Goal: Task Accomplishment & Management: Manage account settings

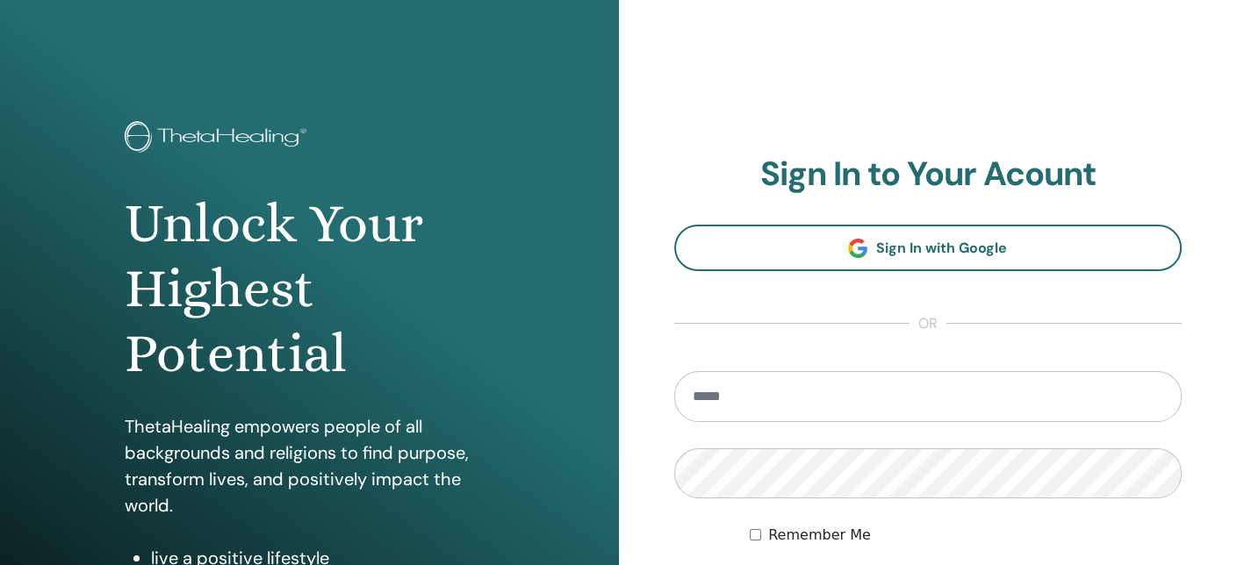
type input "**********"
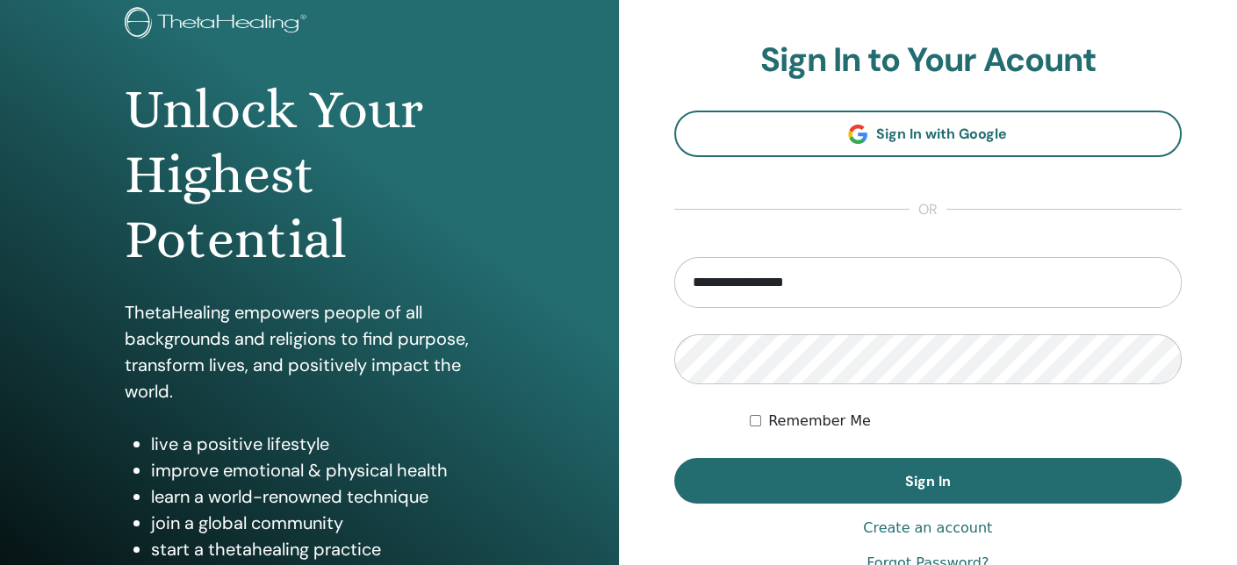
scroll to position [135, 0]
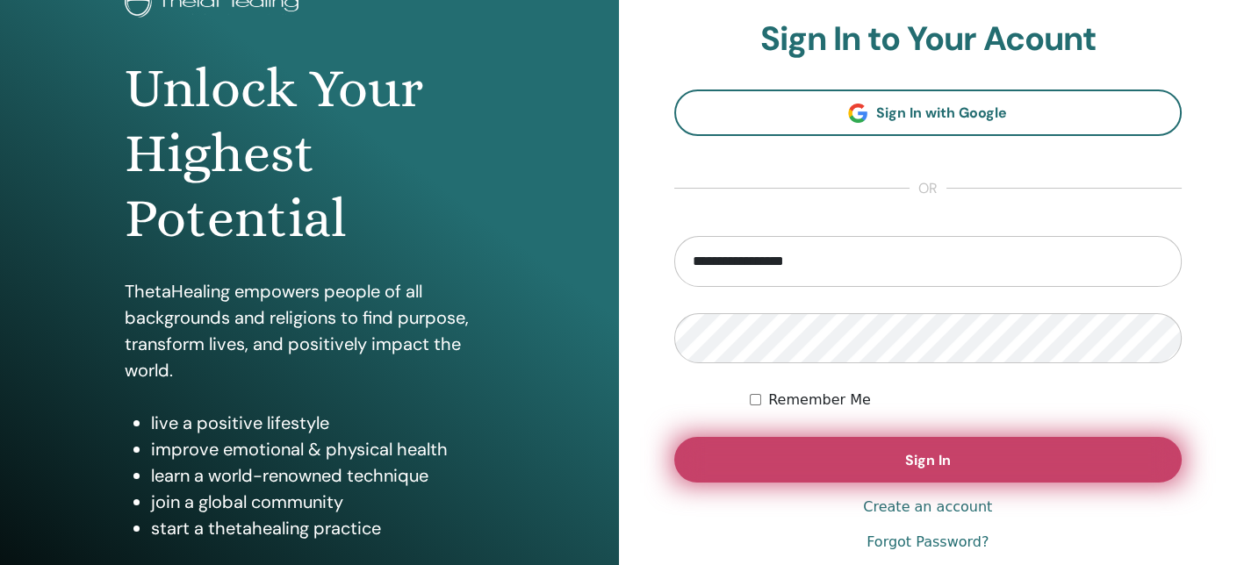
click at [923, 456] on span "Sign In" at bounding box center [928, 460] width 46 height 18
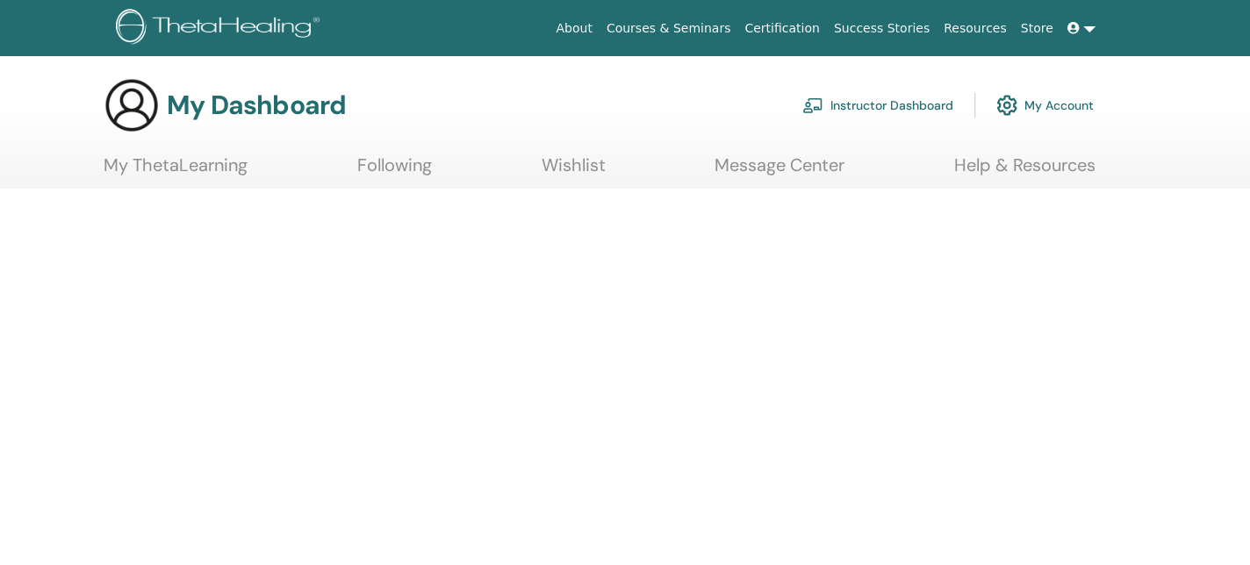
click at [971, 356] on div at bounding box center [625, 285] width 1250 height 193
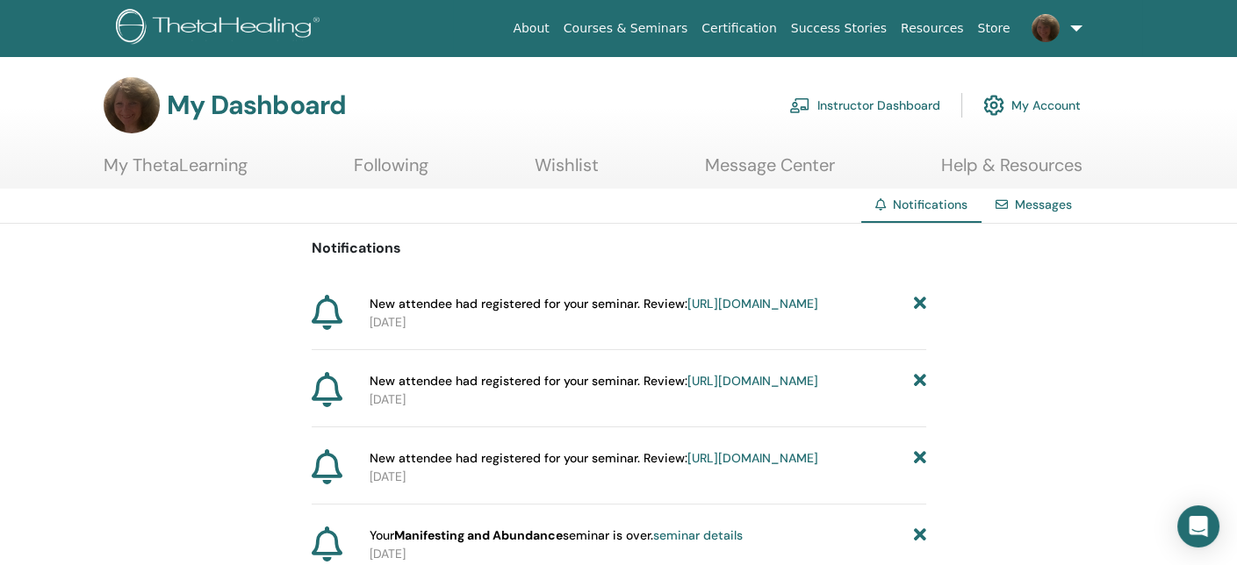
click at [887, 102] on link "Instructor Dashboard" at bounding box center [864, 105] width 151 height 39
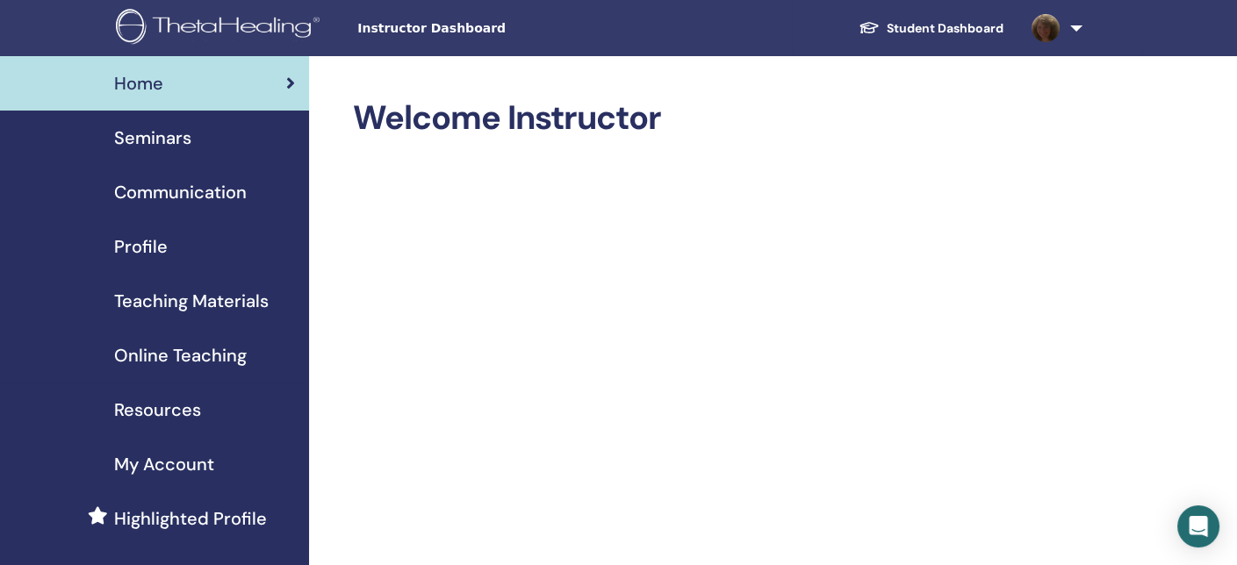
click at [170, 140] on span "Seminars" at bounding box center [152, 138] width 77 height 26
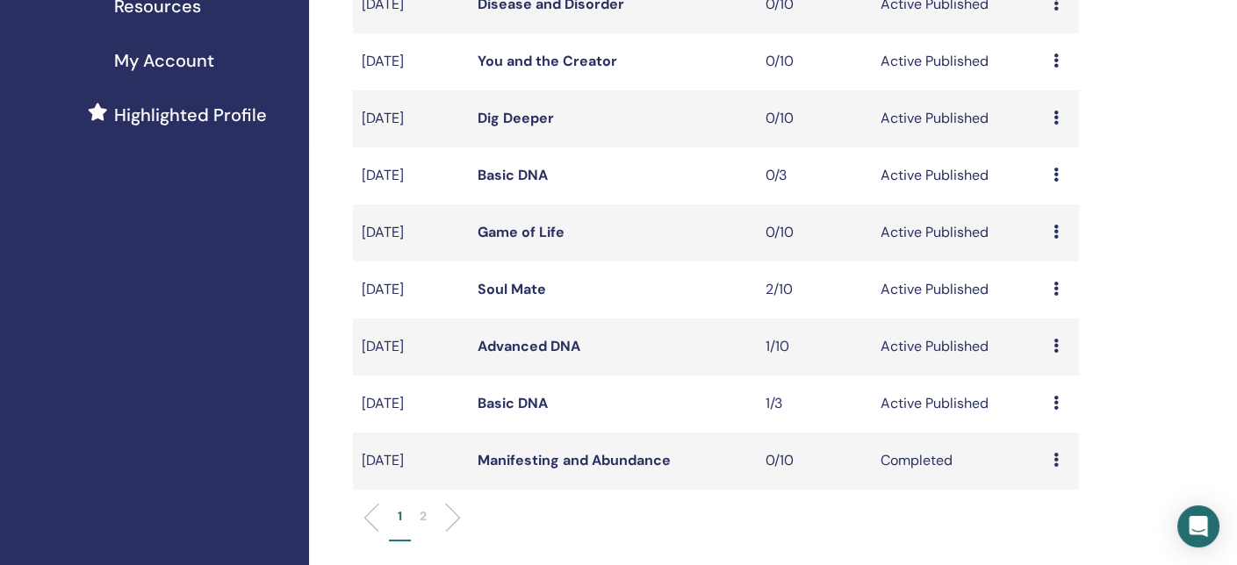
scroll to position [416, 0]
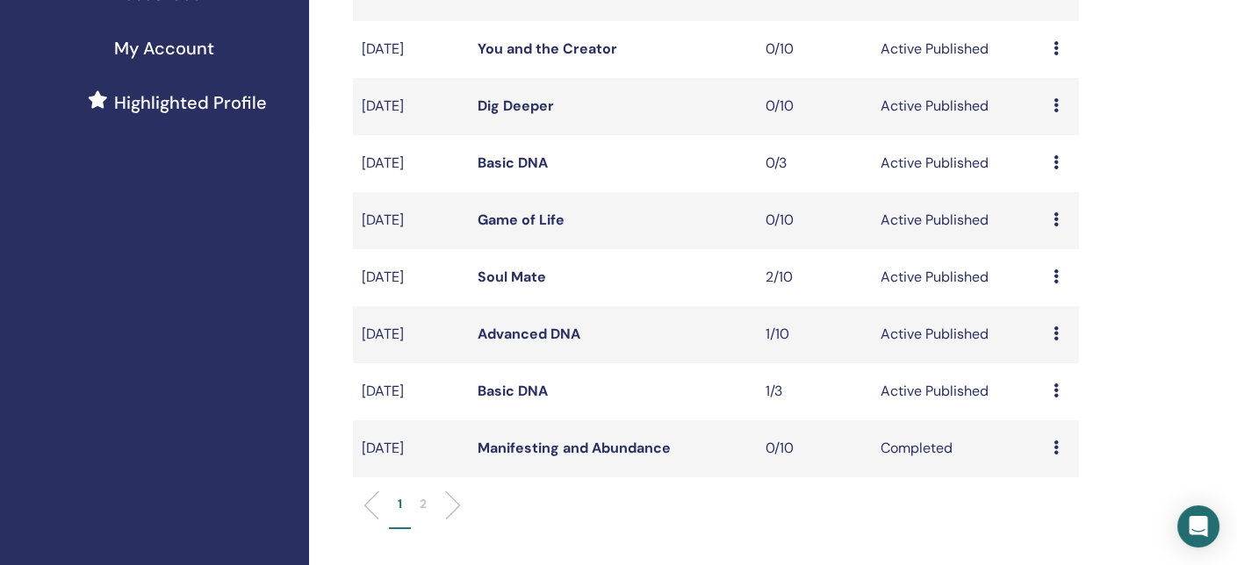
click at [423, 503] on p "2" at bounding box center [423, 504] width 7 height 18
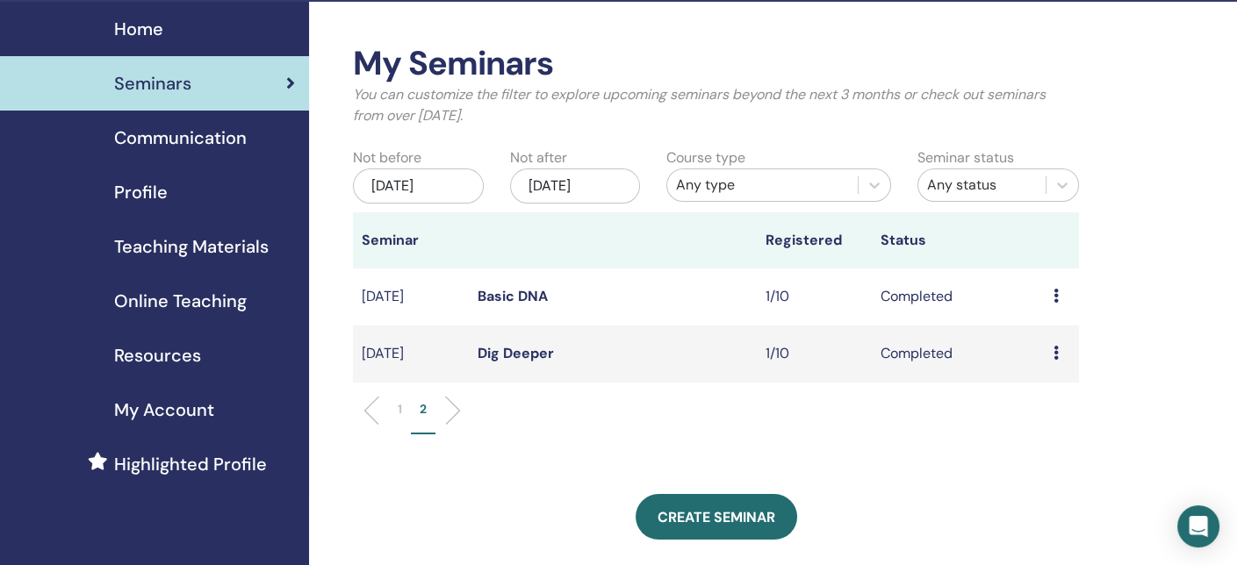
scroll to position [77, 0]
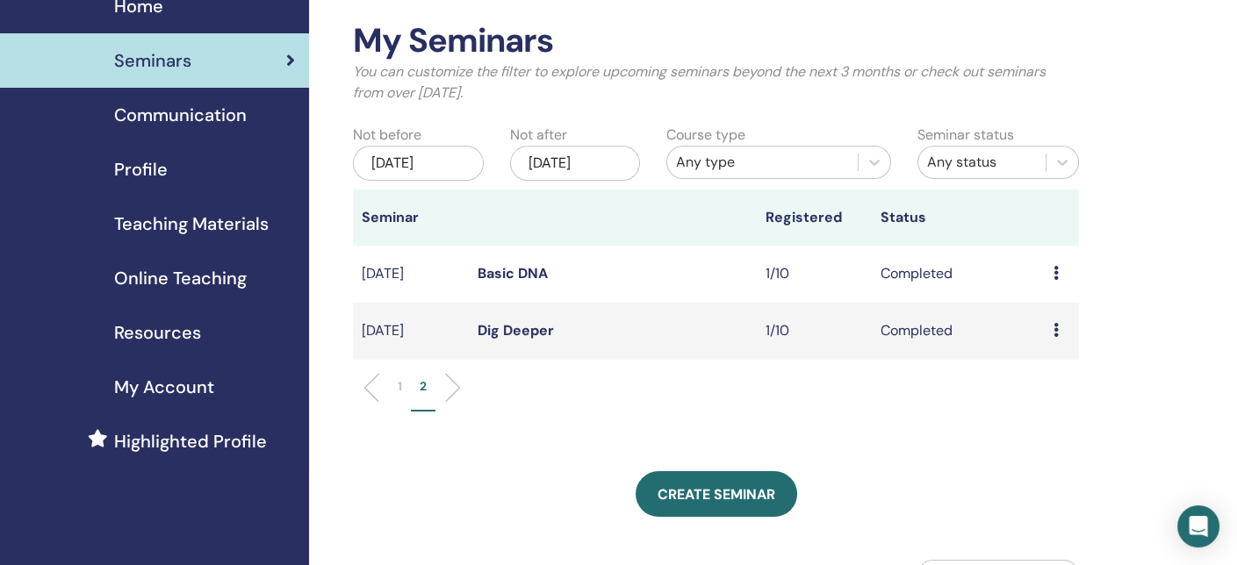
click at [402, 387] on li "1" at bounding box center [400, 394] width 22 height 34
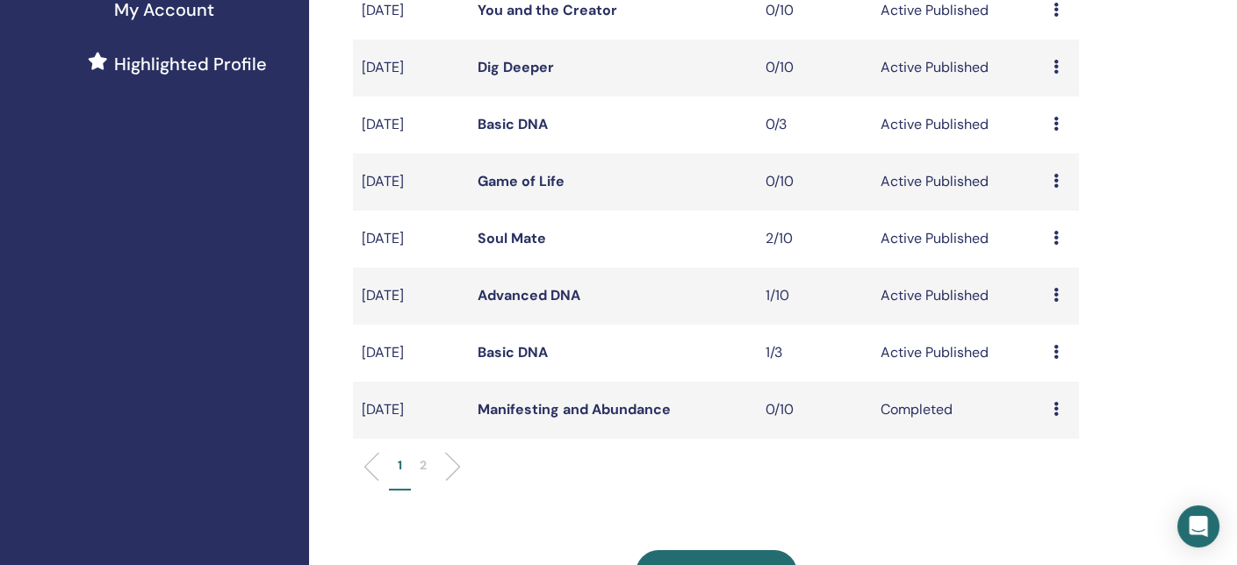
scroll to position [460, 0]
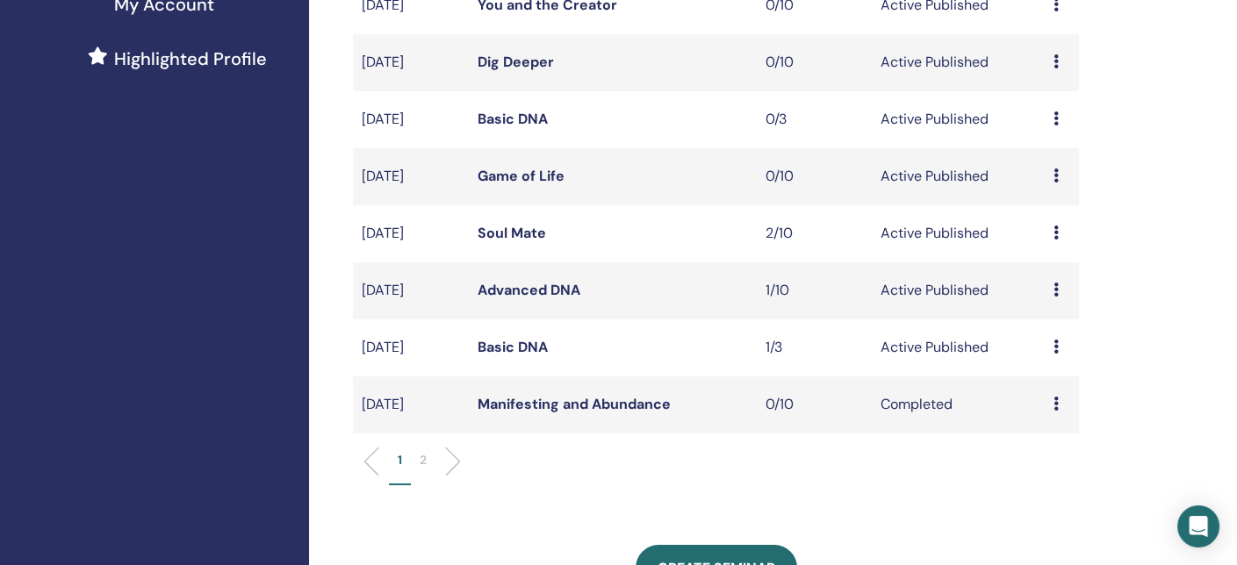
click at [499, 347] on link "Basic DNA" at bounding box center [512, 347] width 70 height 18
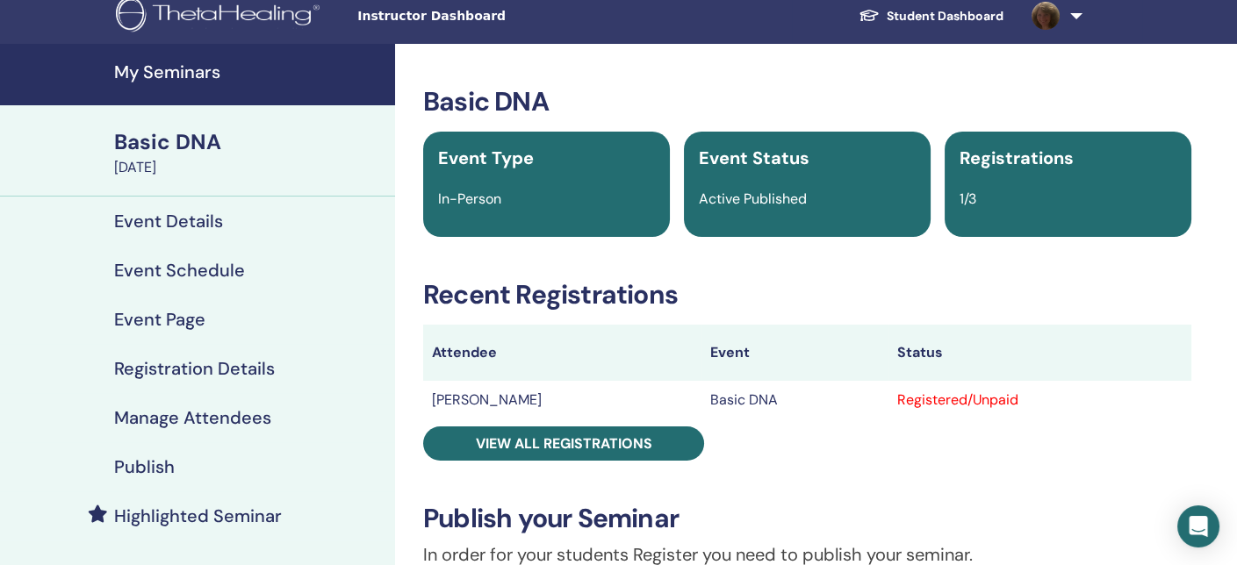
scroll to position [39, 0]
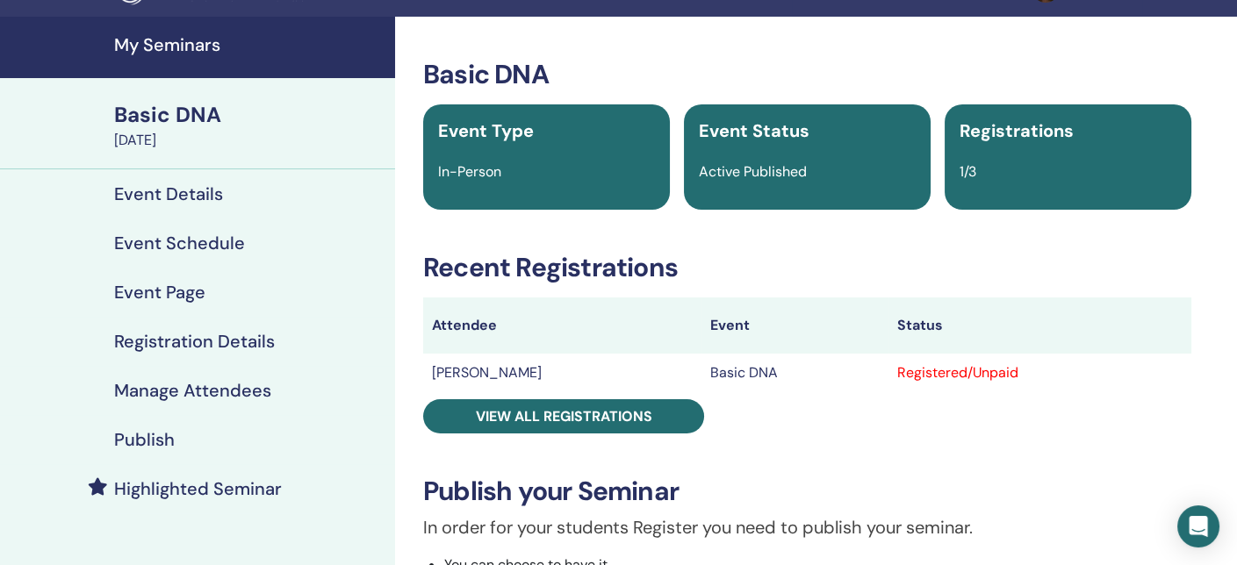
click at [186, 52] on h4 "My Seminars" at bounding box center [249, 44] width 270 height 21
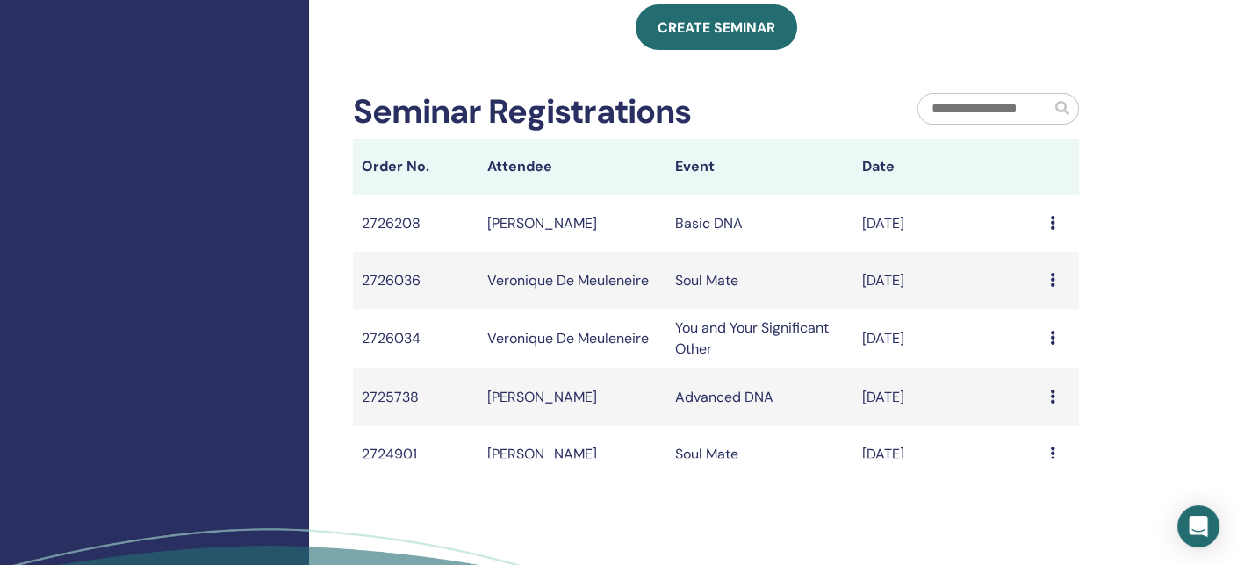
click at [1041, 225] on td "Message" at bounding box center [1060, 223] width 38 height 57
click at [1050, 222] on icon at bounding box center [1052, 223] width 5 height 14
click at [1022, 142] on th "Date" at bounding box center [947, 167] width 188 height 56
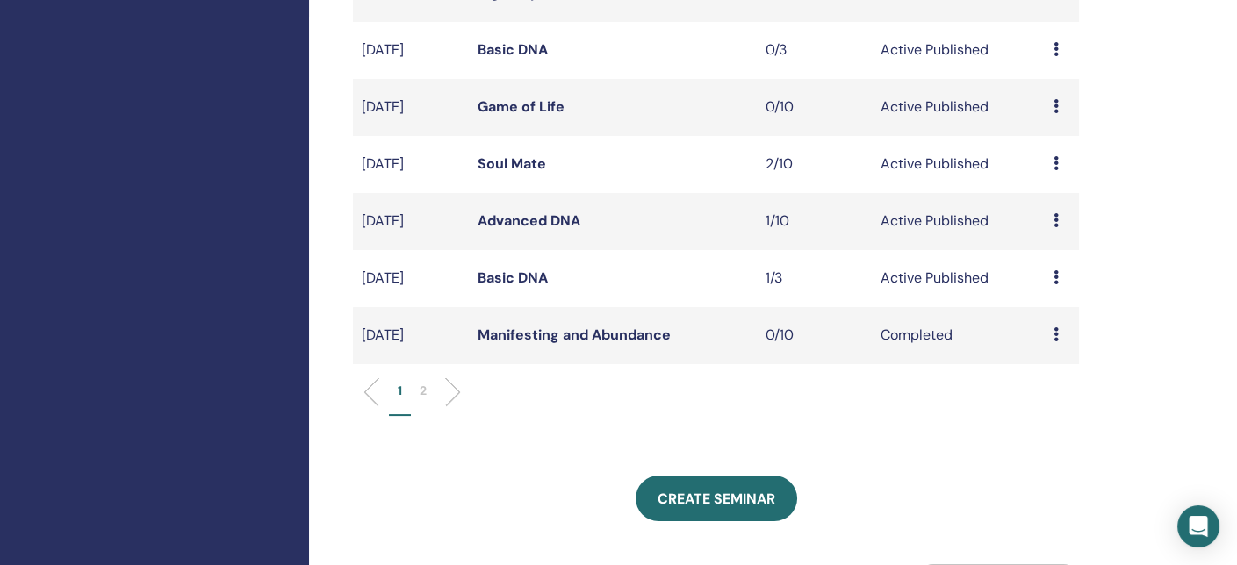
scroll to position [512, 0]
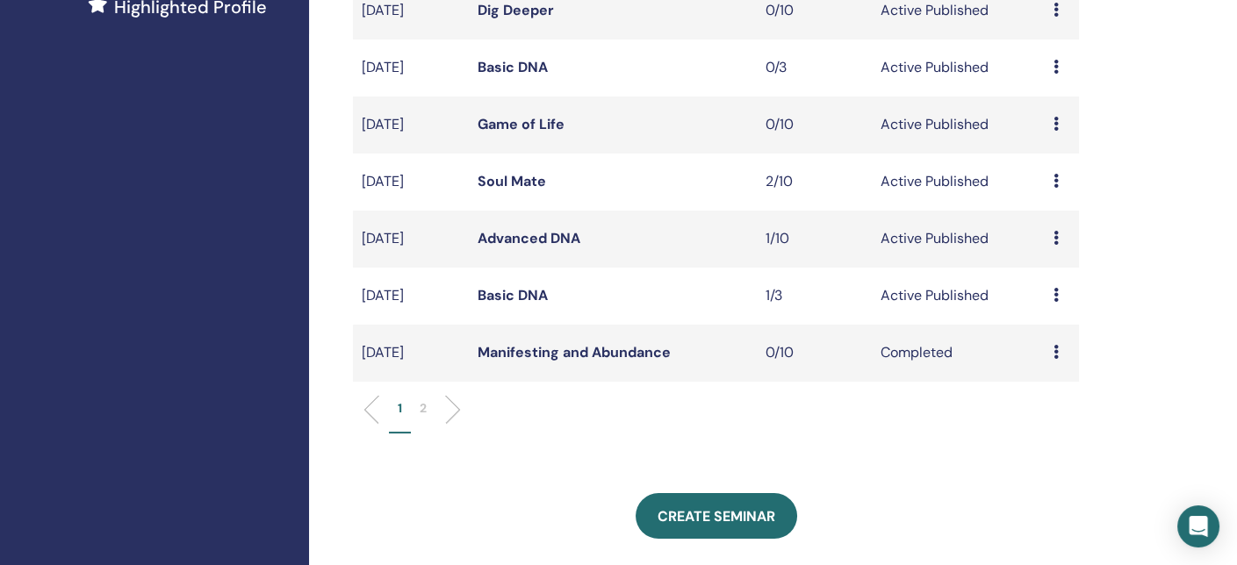
click at [1055, 295] on icon at bounding box center [1055, 295] width 5 height 14
click at [1055, 360] on link "Attendees" at bounding box center [1053, 362] width 67 height 18
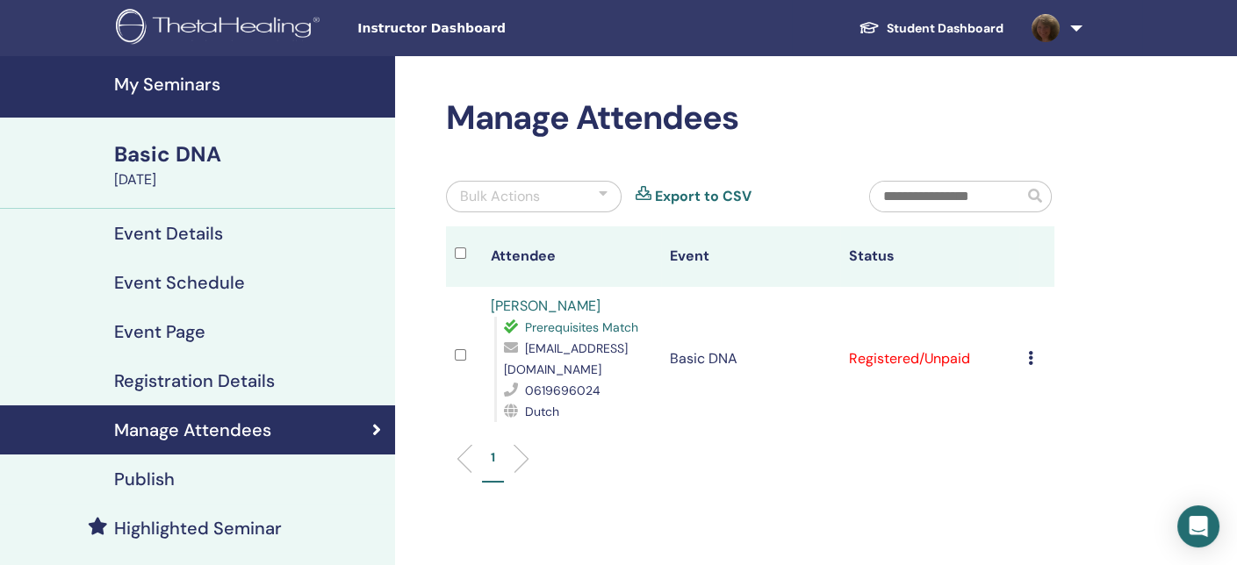
click at [1029, 351] on icon at bounding box center [1030, 358] width 5 height 14
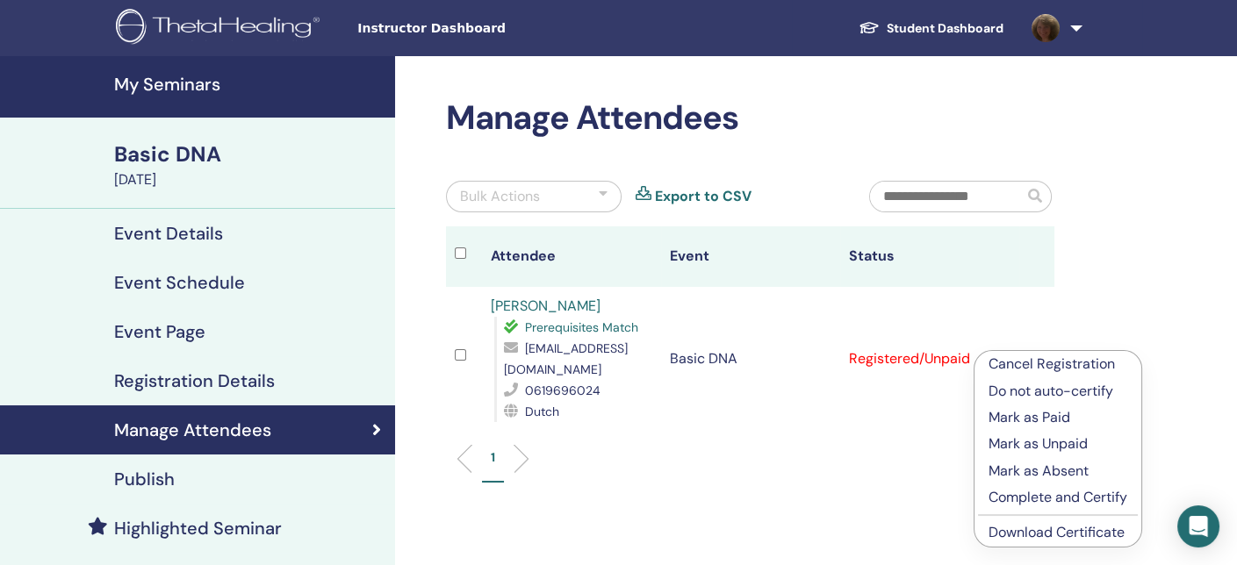
click at [1030, 413] on p "Mark as Paid" at bounding box center [1057, 417] width 139 height 21
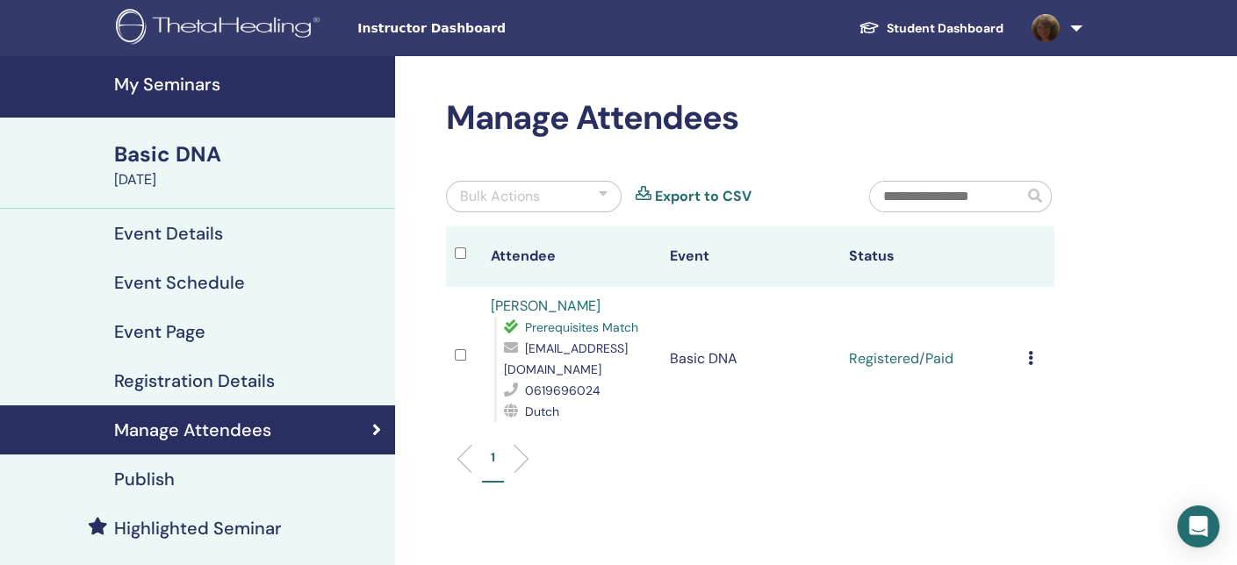
click at [1030, 351] on icon at bounding box center [1030, 358] width 5 height 14
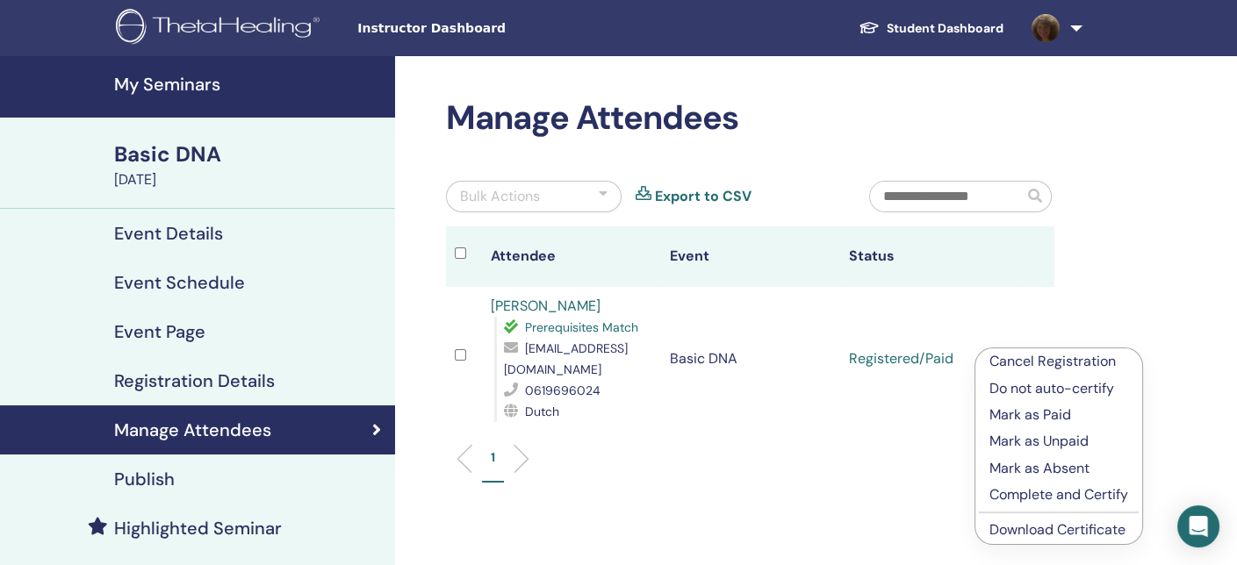
click at [864, 449] on ul "1" at bounding box center [750, 466] width 578 height 34
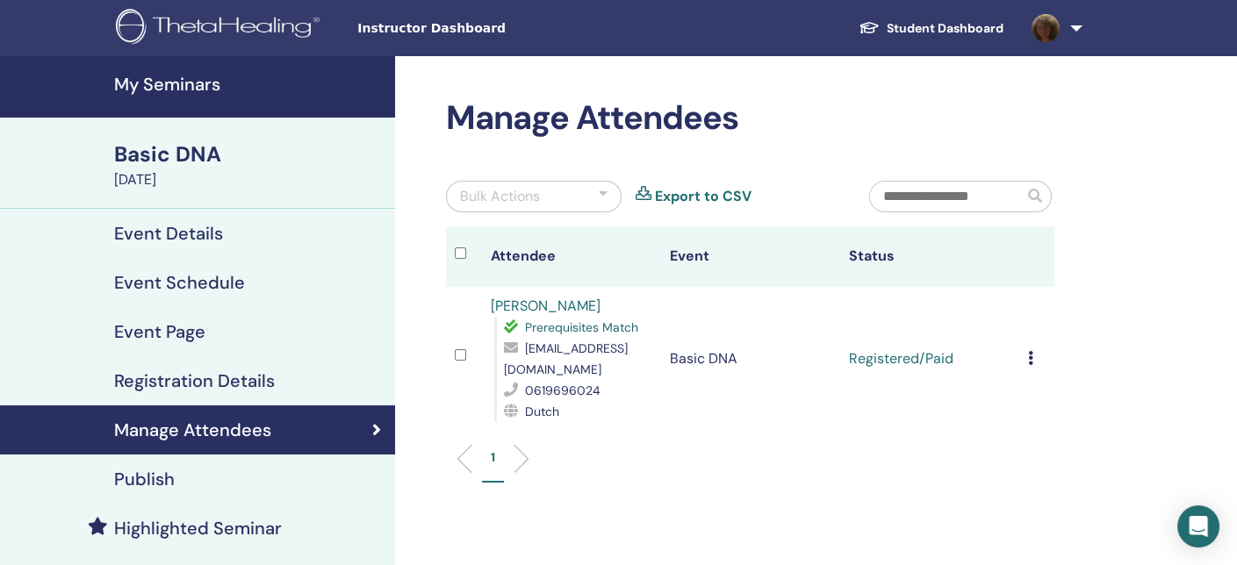
drag, startPoint x: 1027, startPoint y: 343, endPoint x: 592, endPoint y: 507, distance: 464.5
click at [592, 507] on div "Manage Attendees Bulk Actions Export to CSV Attendee Event Status Feije van Eij…" at bounding box center [807, 401] width 824 height 690
click at [657, 449] on ul "1" at bounding box center [750, 466] width 578 height 34
click at [659, 449] on ul "1" at bounding box center [750, 466] width 578 height 34
